Goal: Transaction & Acquisition: Subscribe to service/newsletter

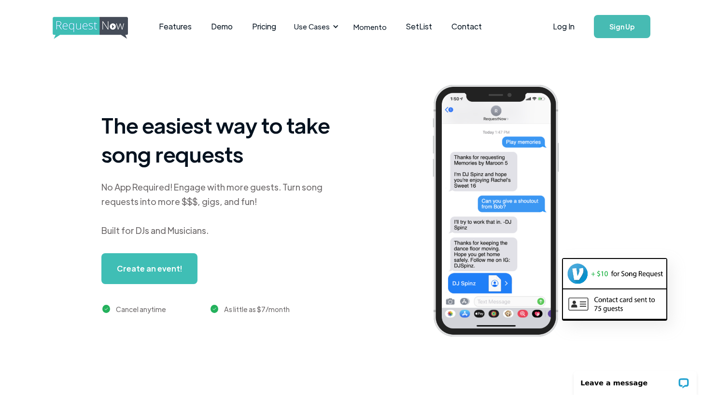
click at [597, 273] on img at bounding box center [614, 273] width 103 height 29
click at [578, 274] on img at bounding box center [614, 273] width 103 height 29
click at [579, 274] on img at bounding box center [614, 273] width 103 height 29
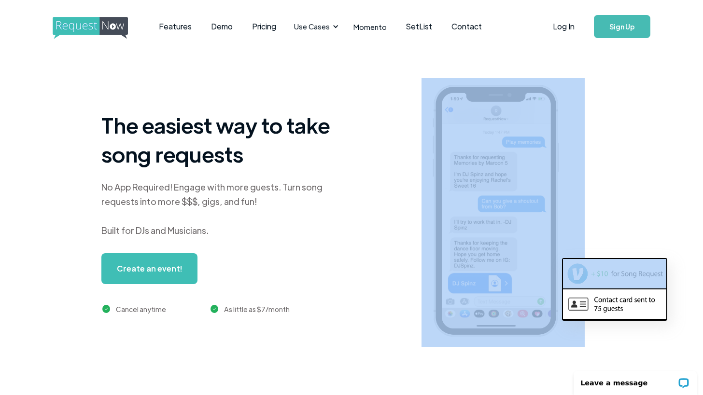
click at [579, 274] on img at bounding box center [614, 273] width 103 height 29
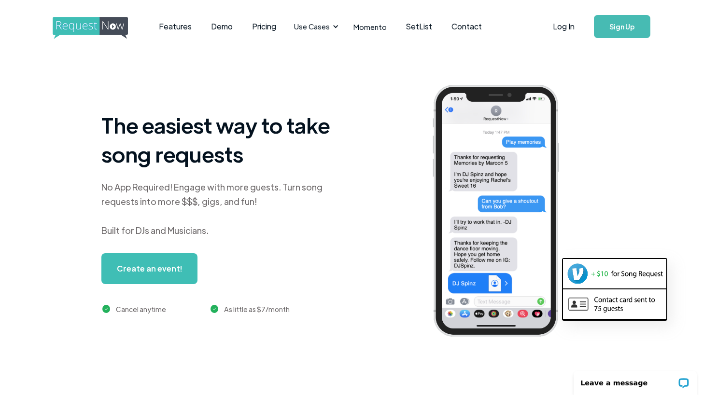
click at [579, 274] on img at bounding box center [614, 273] width 103 height 29
click at [599, 205] on div at bounding box center [539, 212] width 237 height 269
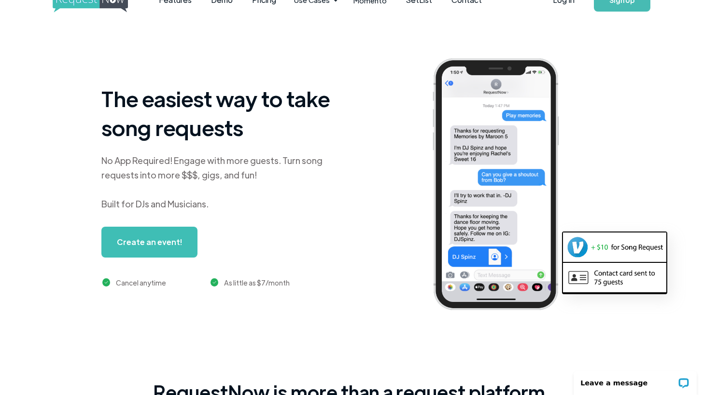
scroll to position [28, 0]
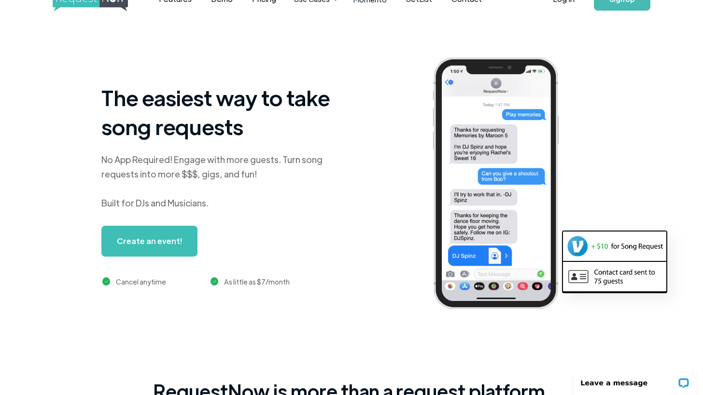
click at [182, 163] on div "No App Required! Engage with more guests. Turn song requests into more $$$, gig…" at bounding box center [221, 182] width 241 height 58
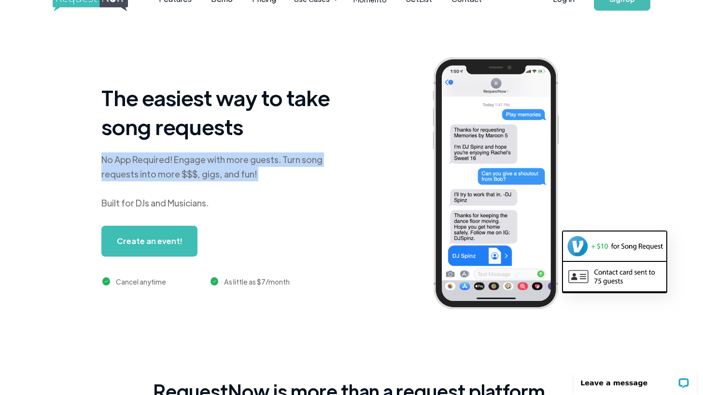
click at [182, 163] on div "No App Required! Engage with more guests. Turn song requests into more $$$, gig…" at bounding box center [221, 182] width 241 height 58
click at [200, 169] on div "No App Required! Engage with more guests. Turn song requests into more $$$, gig…" at bounding box center [221, 182] width 241 height 58
click at [255, 174] on div "No App Required! Engage with more guests. Turn song requests into more $$$, gig…" at bounding box center [221, 182] width 241 height 58
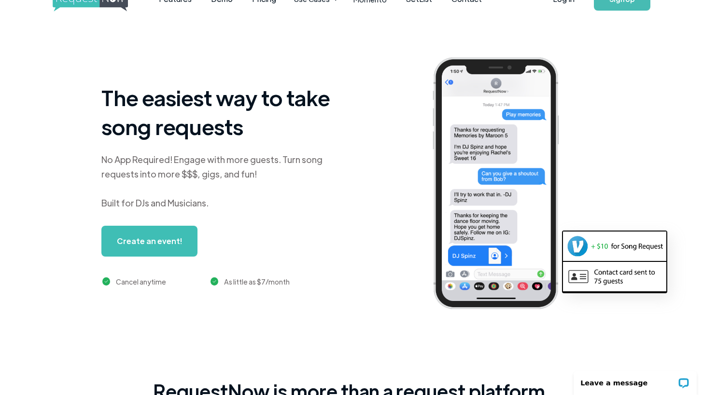
click at [267, 203] on div "No App Required! Engage with more guests. Turn song requests into more $$$, gig…" at bounding box center [221, 182] width 241 height 58
click at [155, 243] on link "Create an event!" at bounding box center [149, 241] width 96 height 31
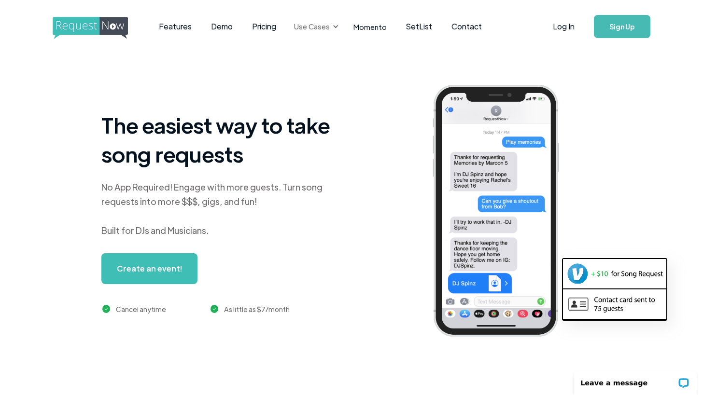
scroll to position [0, 0]
click at [270, 29] on link "Pricing" at bounding box center [263, 27] width 43 height 30
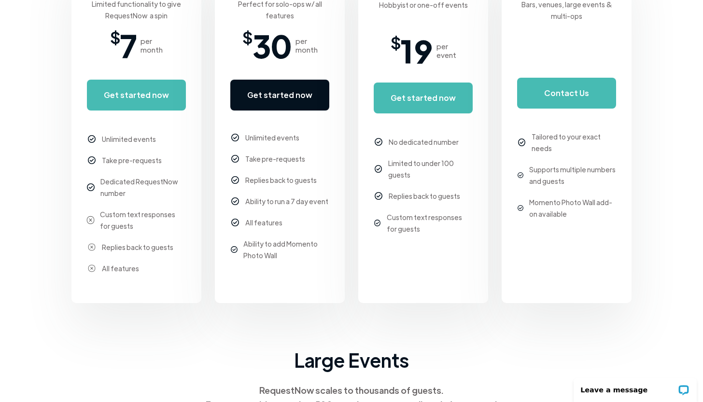
scroll to position [279, 0]
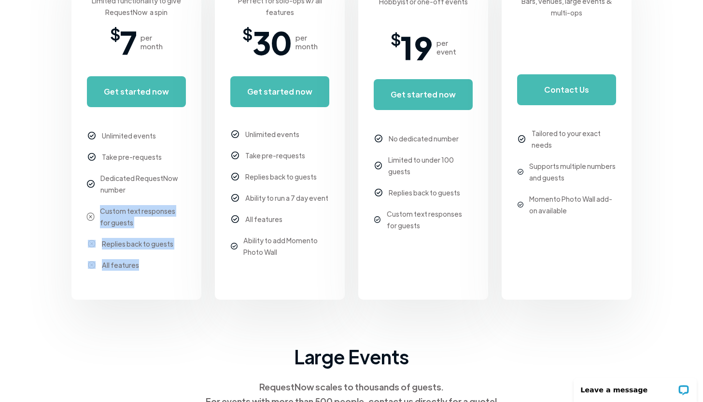
drag, startPoint x: 185, startPoint y: 269, endPoint x: 100, endPoint y: 209, distance: 103.6
click at [100, 209] on div "Unlimited events Take pre-requests Dedicated RequestNow number Custom text resp…" at bounding box center [136, 197] width 99 height 155
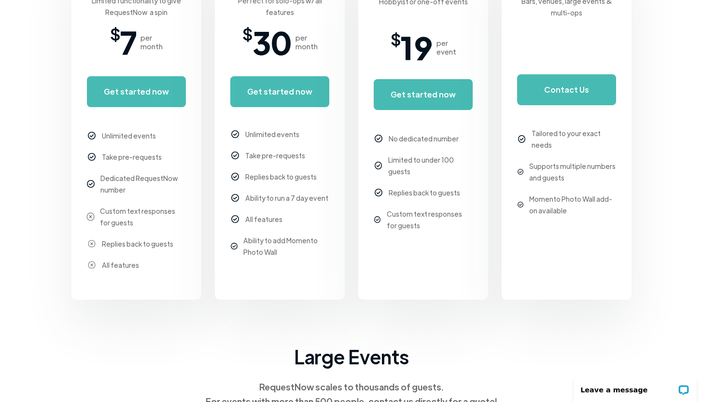
click at [117, 192] on div "Dedicated RequestNow number" at bounding box center [142, 183] width 85 height 23
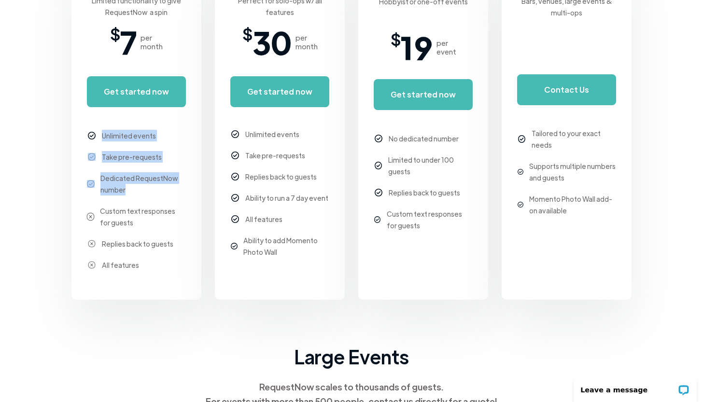
drag, startPoint x: 136, startPoint y: 192, endPoint x: 100, endPoint y: 136, distance: 66.0
click at [100, 136] on div "Unlimited events Take pre-requests Dedicated RequestNow number Custom text resp…" at bounding box center [136, 197] width 99 height 155
click at [100, 136] on div "Unlimited events" at bounding box center [136, 136] width 99 height 12
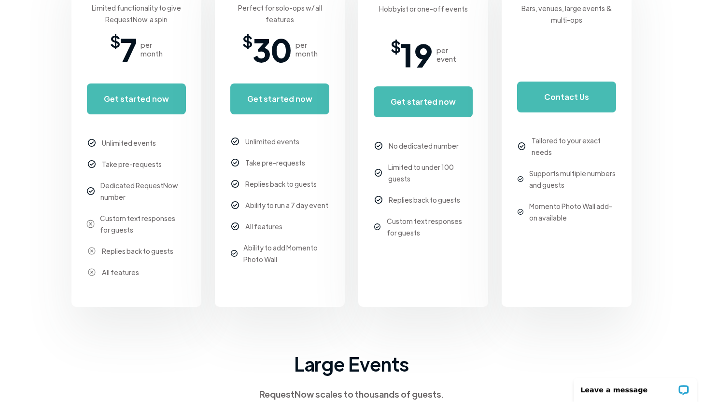
scroll to position [274, 0]
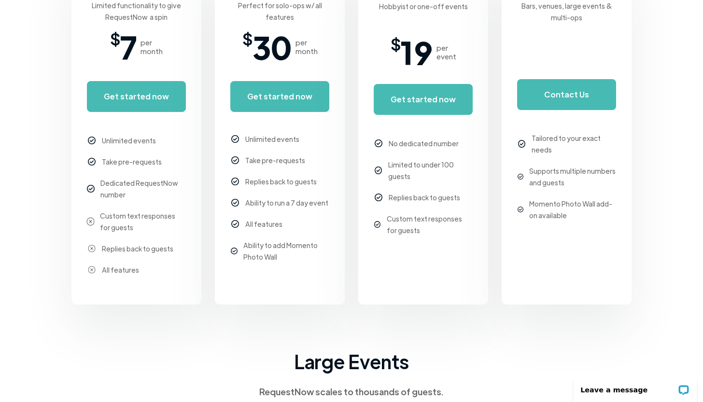
click at [148, 202] on div "Unlimited events Take pre-requests Dedicated RequestNow number Custom text resp…" at bounding box center [136, 202] width 99 height 155
click at [429, 101] on link "Get started now" at bounding box center [423, 99] width 99 height 31
